Goal: Task Accomplishment & Management: Complete application form

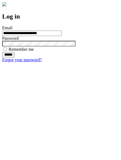
type input "**********"
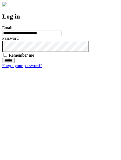
click at [15, 63] on input "******" at bounding box center [8, 60] width 12 height 5
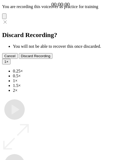
type input "**********"
